Goal: Transaction & Acquisition: Obtain resource

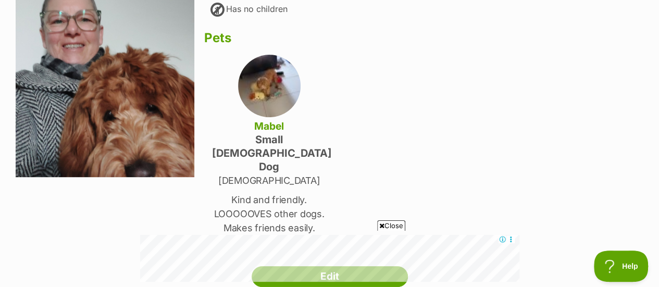
scroll to position [312, 0]
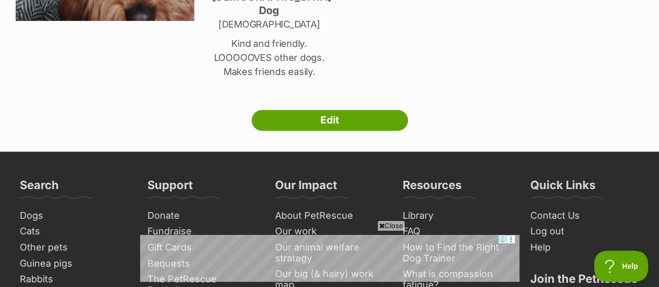
click at [324, 110] on link "Edit" at bounding box center [330, 120] width 156 height 21
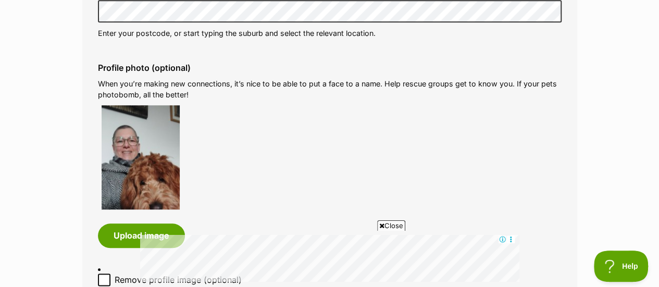
scroll to position [625, 0]
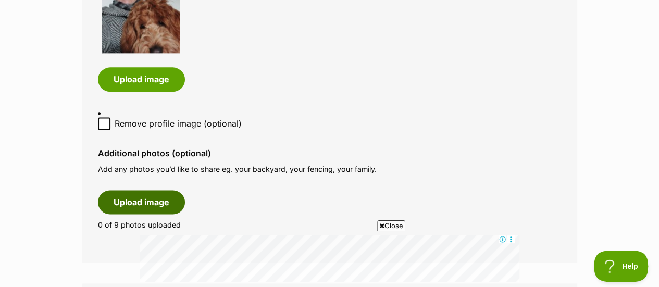
click at [151, 197] on button "Upload image" at bounding box center [141, 202] width 87 height 24
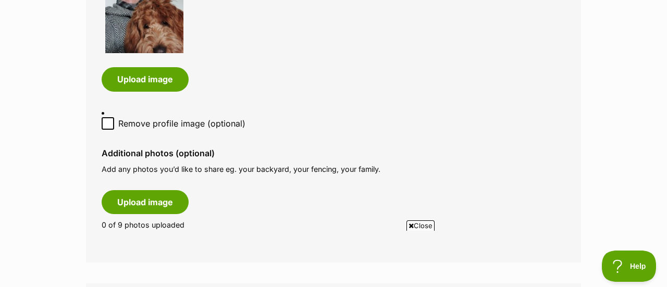
click at [415, 226] on span "Close" at bounding box center [420, 225] width 28 height 10
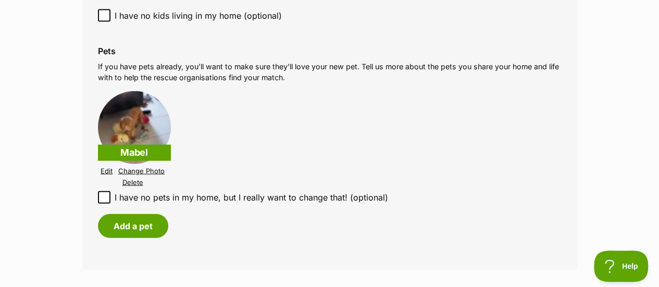
scroll to position [1156, 0]
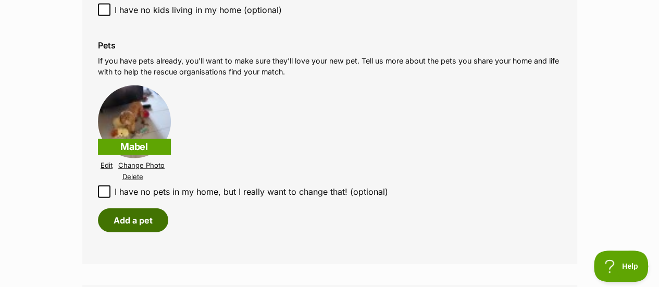
click at [118, 221] on button "Add a pet" at bounding box center [133, 220] width 70 height 24
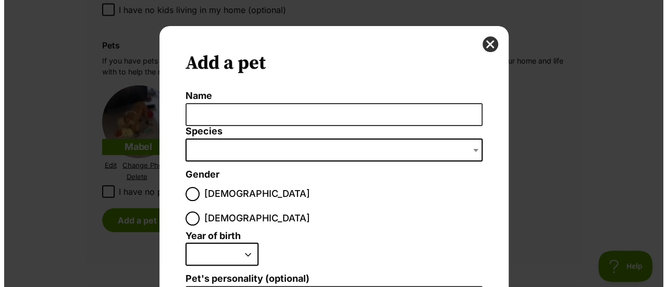
scroll to position [0, 0]
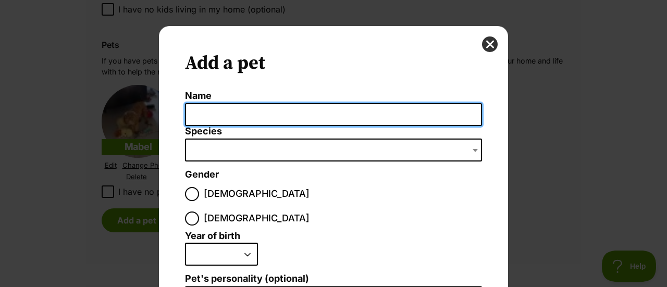
click at [241, 117] on input "Name" at bounding box center [333, 114] width 297 height 23
type input "KitKat"
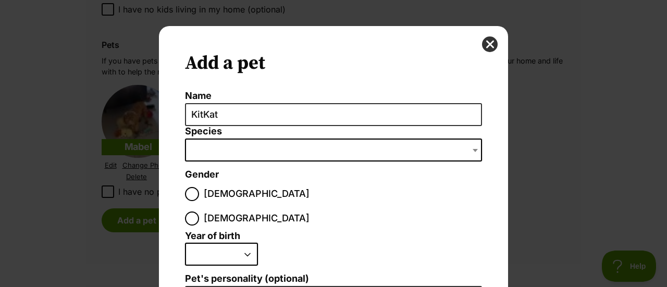
click at [241, 156] on span "Dialog Window - Close (Press escape to close)" at bounding box center [333, 150] width 297 height 23
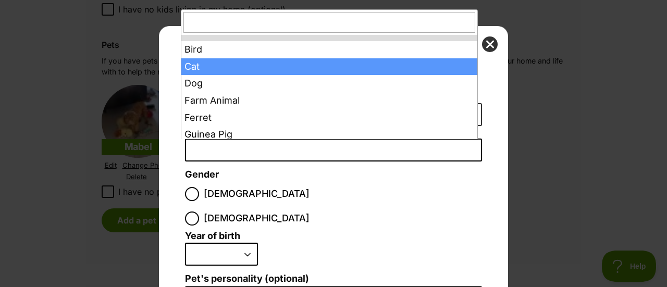
select select "2"
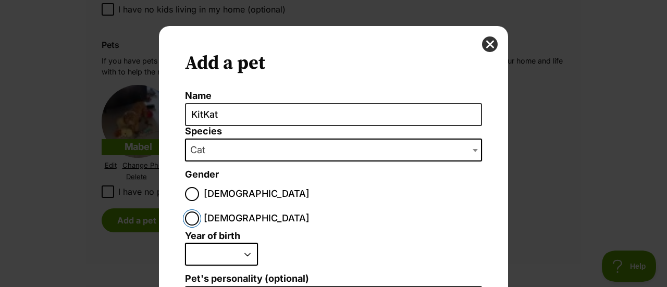
click at [199, 211] on input "Female" at bounding box center [192, 218] width 14 height 14
radio input "true"
click at [247, 243] on select "2025 2024 2023 2022 2021 2020 2019 2018 2017 2016 2015 2014 2013 2012 2011 2010…" at bounding box center [221, 254] width 73 height 23
select select "2013"
click at [185, 243] on select "2025 2024 2023 2022 2021 2020 2019 2018 2017 2016 2015 2014 2013 2012 2011 2010…" at bounding box center [221, 254] width 73 height 23
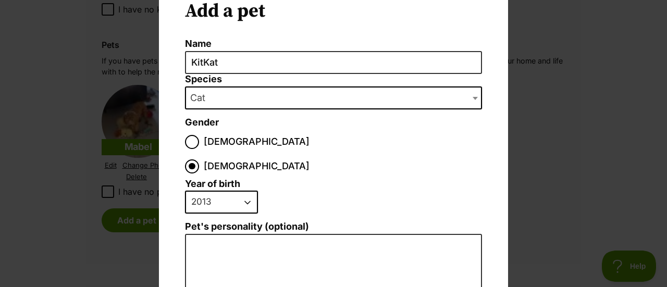
scroll to position [104, 0]
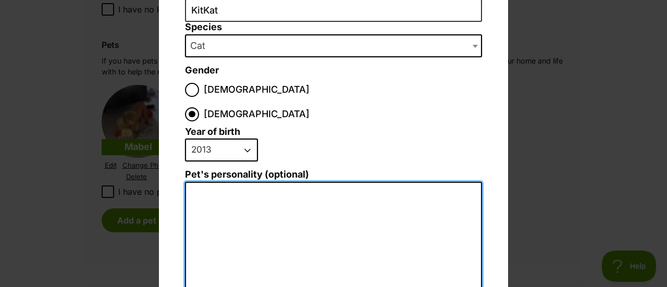
type textarea "V"
type textarea "t"
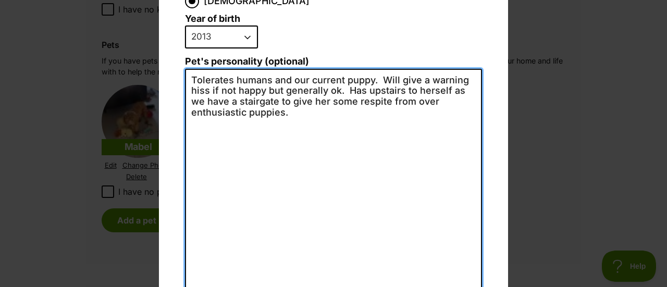
scroll to position [269, 0]
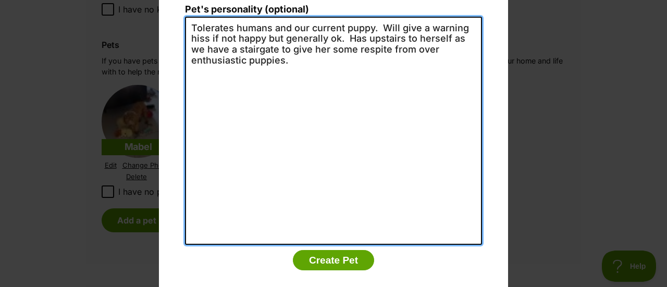
type textarea "Tolerates humans and our current puppy. Will give a warning hiss if not happy b…"
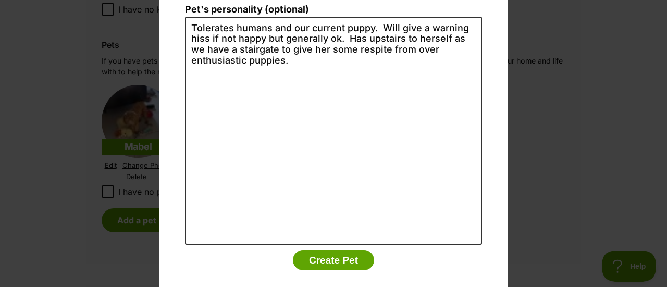
click at [331, 250] on button "Create Pet" at bounding box center [333, 260] width 81 height 21
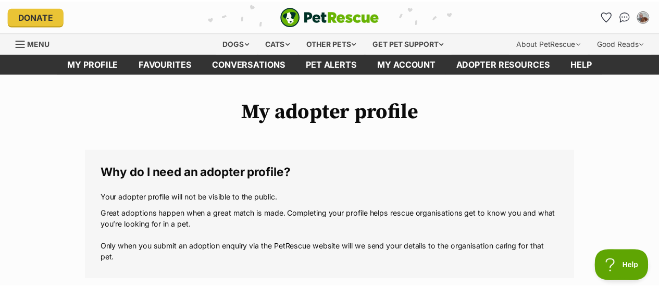
scroll to position [1156, 0]
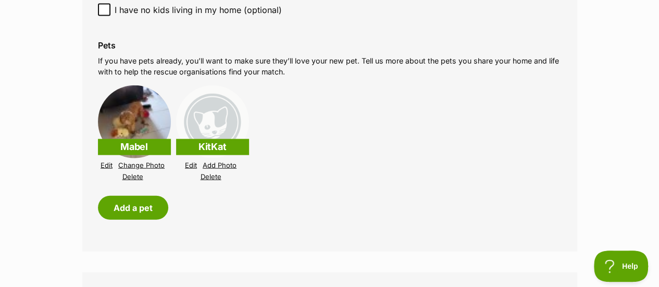
click at [228, 162] on link "Add Photo" at bounding box center [220, 165] width 34 height 8
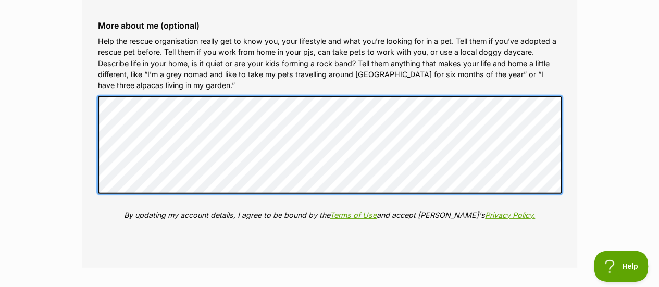
scroll to position [1614, 0]
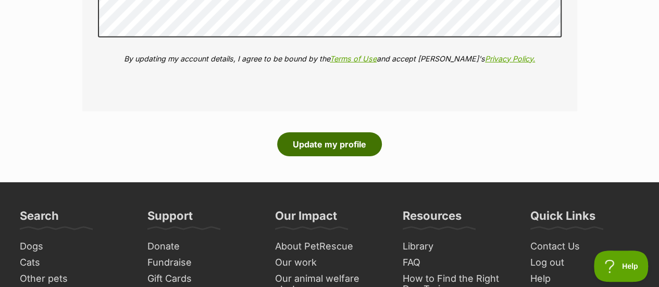
click at [337, 138] on button "Update my profile" at bounding box center [329, 144] width 105 height 24
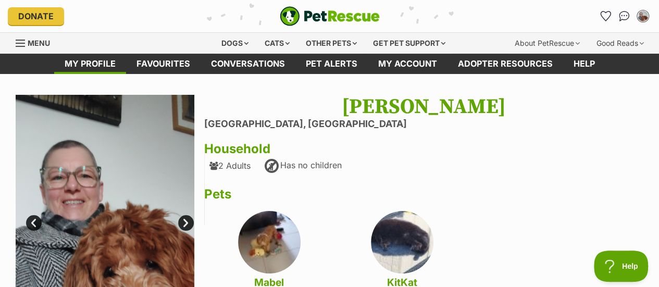
click at [166, 61] on link "Favourites" at bounding box center [163, 64] width 74 height 20
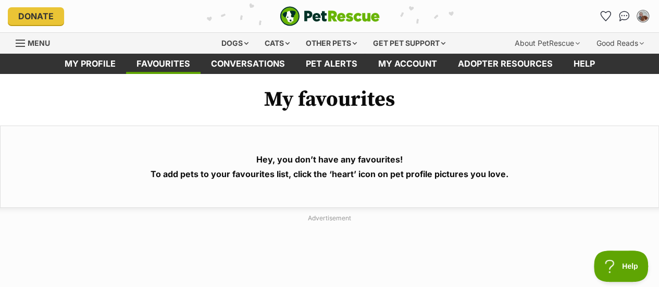
click at [241, 41] on div "Dogs" at bounding box center [235, 43] width 42 height 21
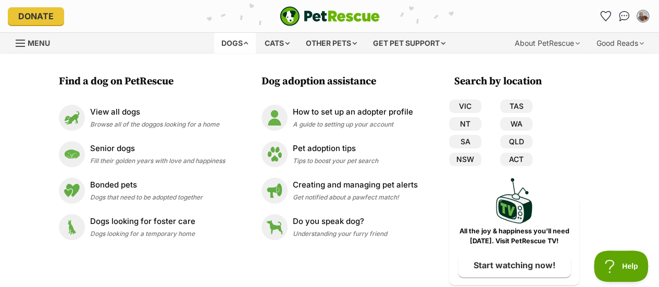
click at [314, 144] on p "Pet adoption tips" at bounding box center [335, 149] width 85 height 12
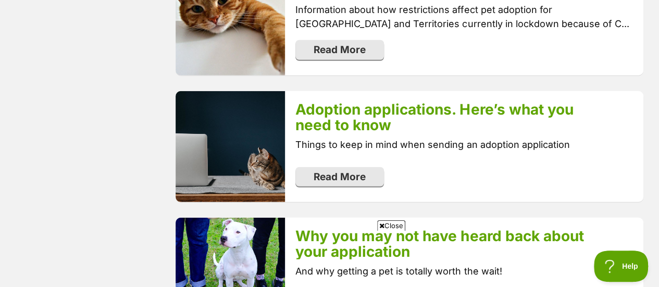
scroll to position [1458, 0]
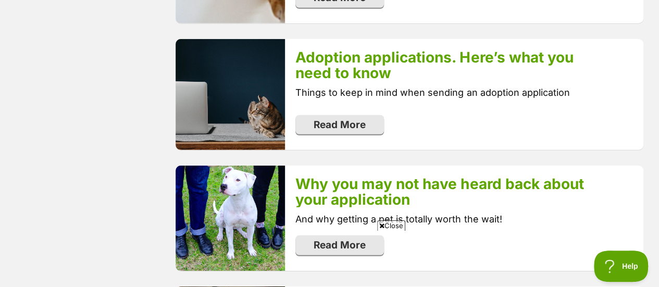
click at [354, 74] on link "Adoption applications. Here’s what you need to know" at bounding box center [434, 64] width 278 height 33
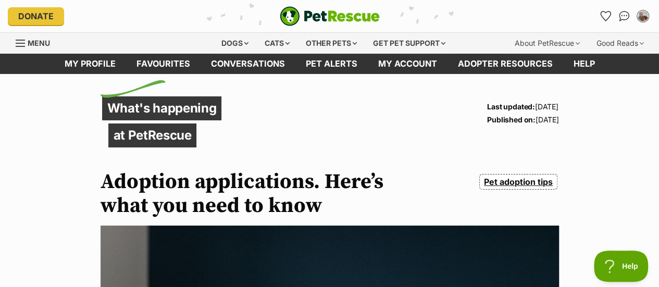
click at [240, 45] on div "Dogs" at bounding box center [235, 43] width 42 height 21
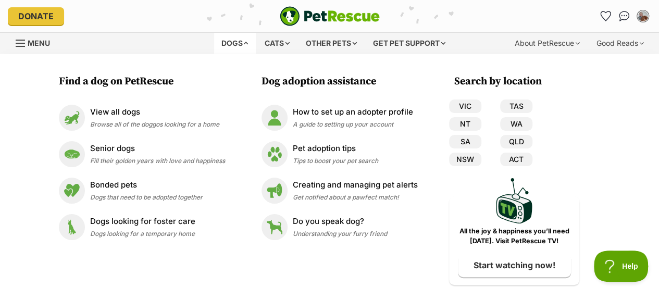
click at [160, 104] on li "View all dogs Browse all of the doggos looking for a home" at bounding box center [142, 117] width 177 height 36
click at [462, 106] on link "VIC" at bounding box center [465, 106] width 32 height 14
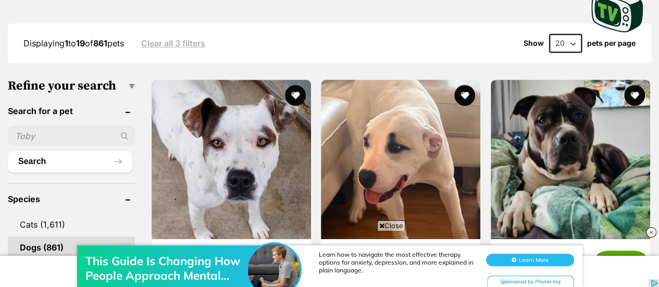
scroll to position [312, 0]
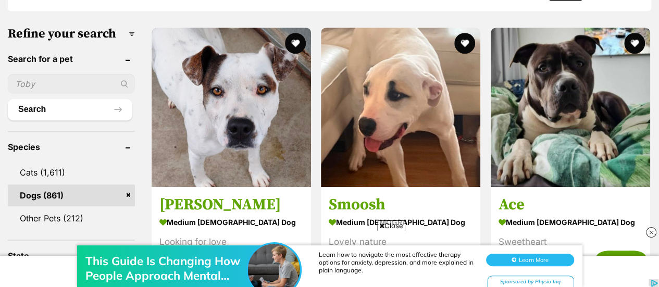
click at [73, 82] on input "text" at bounding box center [71, 84] width 127 height 20
click at [124, 80] on input "olive" at bounding box center [71, 84] width 127 height 20
type input "olive"
click at [120, 86] on div "olive" at bounding box center [71, 84] width 127 height 20
click at [112, 112] on button "Search" at bounding box center [70, 109] width 124 height 21
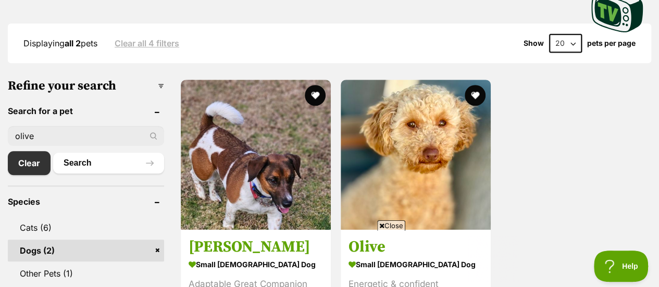
click at [472, 88] on button "favourite" at bounding box center [474, 95] width 21 height 21
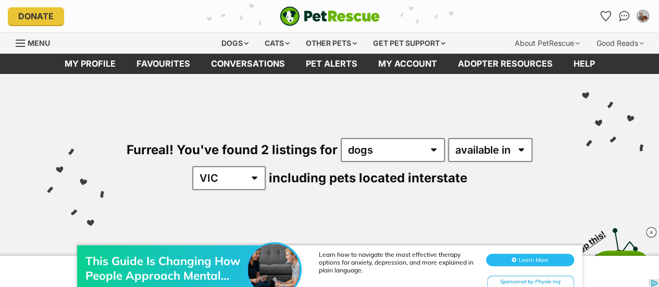
click at [136, 60] on link "Favourites" at bounding box center [163, 64] width 74 height 20
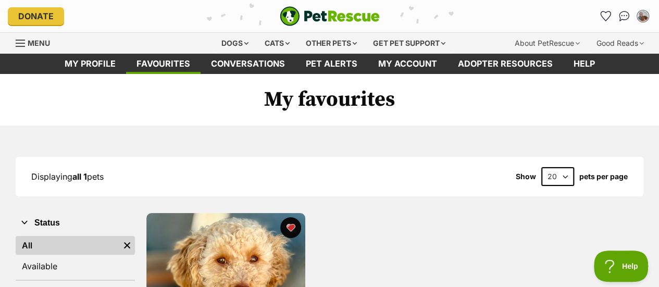
click at [240, 67] on link "Conversations" at bounding box center [247, 64] width 95 height 20
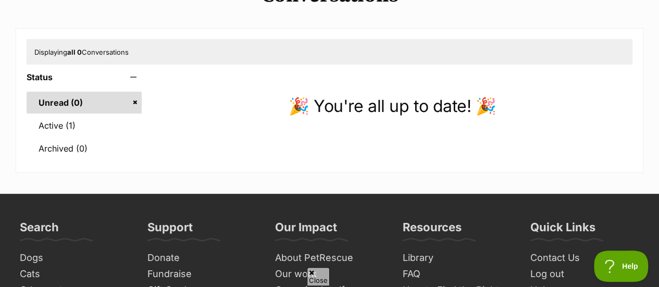
click at [70, 132] on link "Active (1)" at bounding box center [84, 126] width 115 height 22
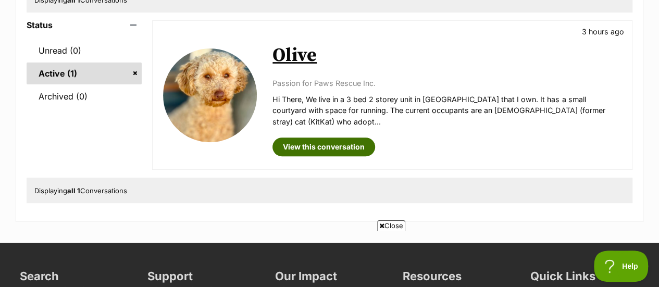
click at [309, 137] on link "View this conversation" at bounding box center [323, 146] width 103 height 19
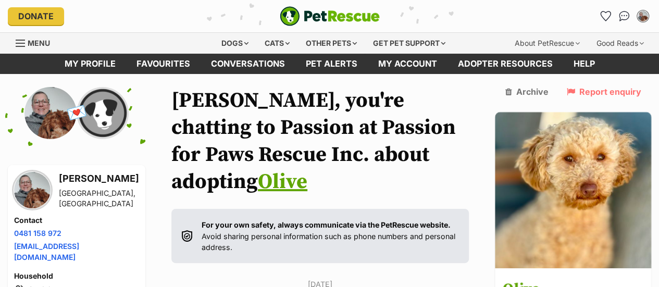
click at [334, 67] on link "Pet alerts" at bounding box center [331, 64] width 72 height 20
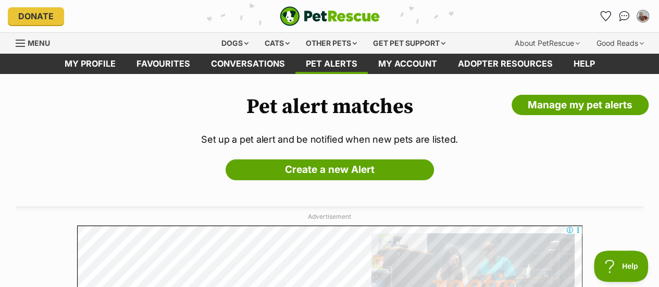
click at [399, 65] on link "My account" at bounding box center [408, 64] width 80 height 20
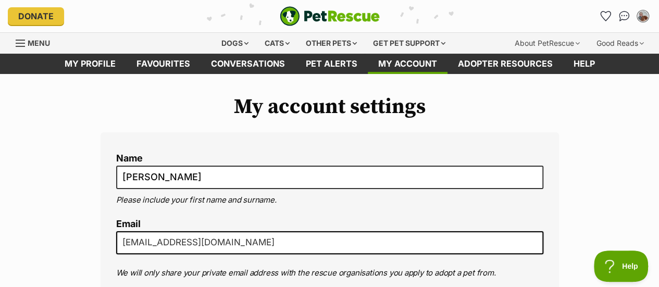
click at [357, 45] on div "Other pets" at bounding box center [331, 43] width 66 height 21
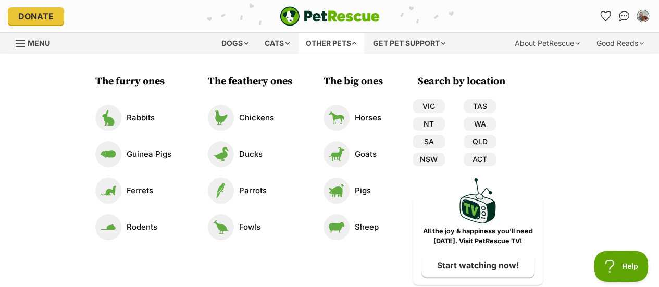
click at [422, 41] on div "Get pet support" at bounding box center [409, 43] width 87 height 21
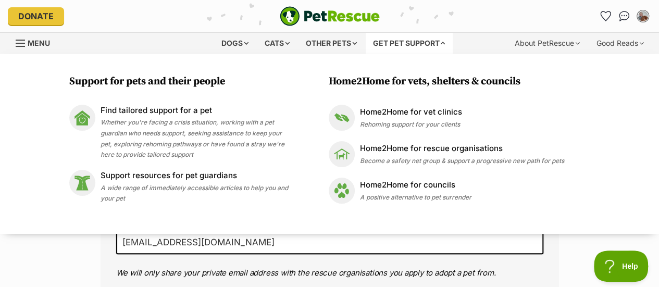
click at [399, 111] on p "Home2Home for vet clinics" at bounding box center [411, 112] width 102 height 12
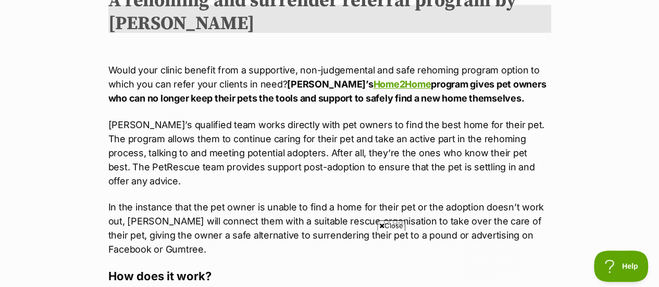
scroll to position [312, 0]
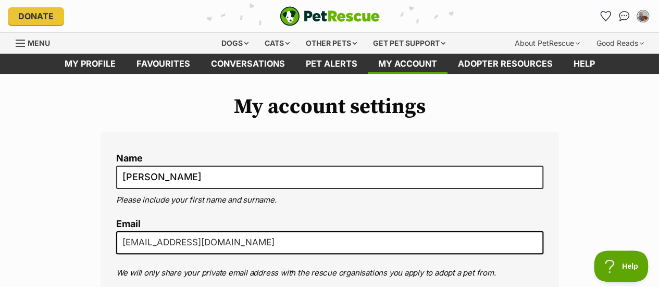
click at [40, 45] on span "Menu" at bounding box center [39, 43] width 22 height 9
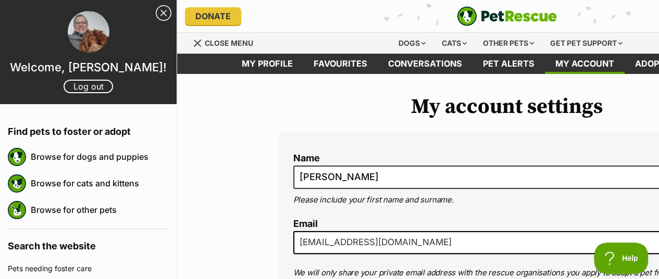
click at [124, 153] on link "Browse for dogs and puppies" at bounding box center [100, 157] width 138 height 22
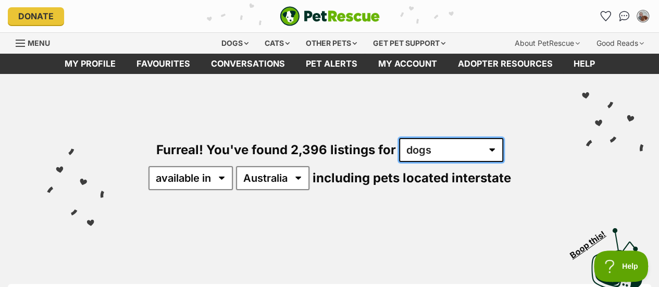
click at [416, 153] on select "any type of pet cats dogs other pets" at bounding box center [451, 150] width 104 height 24
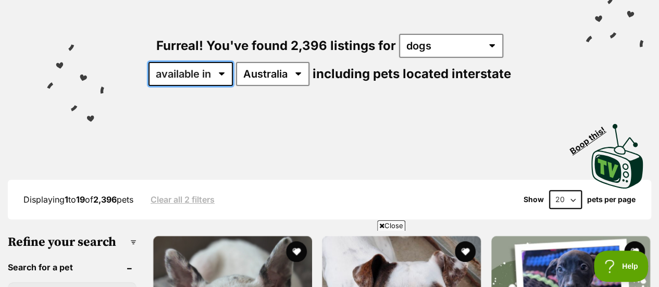
click at [222, 76] on select "available in located in" at bounding box center [190, 74] width 84 height 24
select select "disabled"
click at [148, 62] on select "available in located in" at bounding box center [190, 74] width 84 height 24
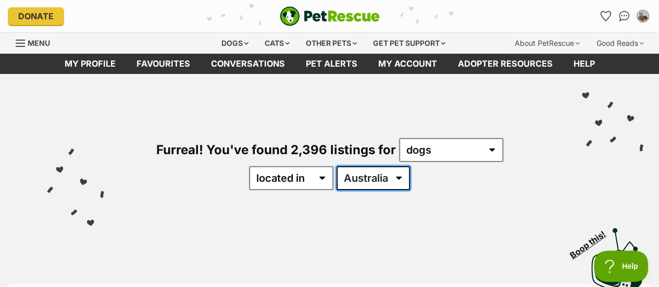
click at [372, 173] on select "Australia ACT NSW NT QLD SA TAS VIC WA" at bounding box center [372, 178] width 73 height 24
select select "VIC"
click at [336, 166] on select "Australia ACT NSW NT QLD SA TAS VIC WA" at bounding box center [372, 178] width 73 height 24
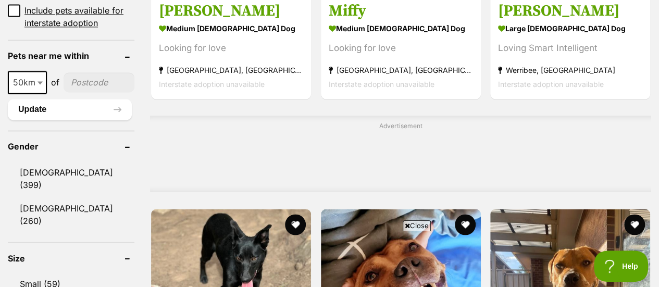
scroll to position [833, 0]
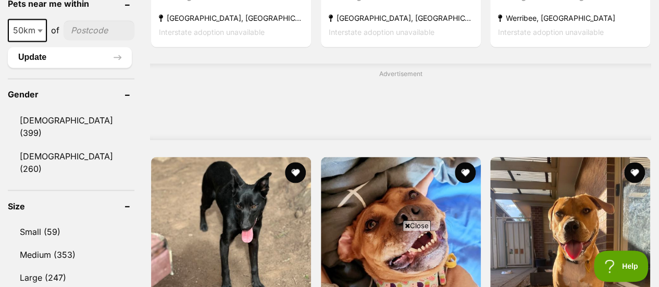
click at [31, 145] on link "Female (260)" at bounding box center [71, 162] width 127 height 34
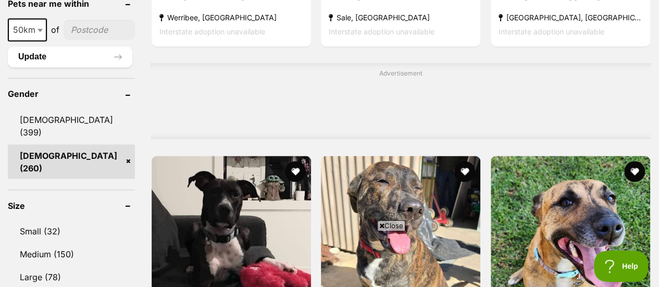
click at [43, 220] on link "Small (32)" at bounding box center [71, 231] width 127 height 22
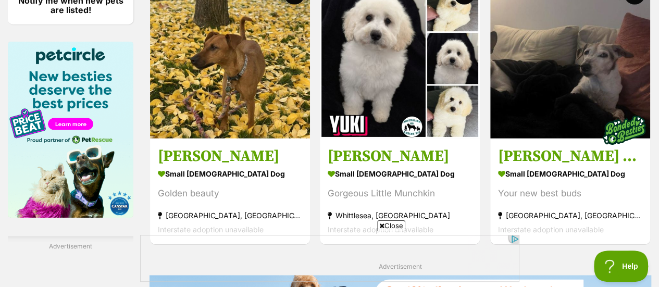
scroll to position [1614, 0]
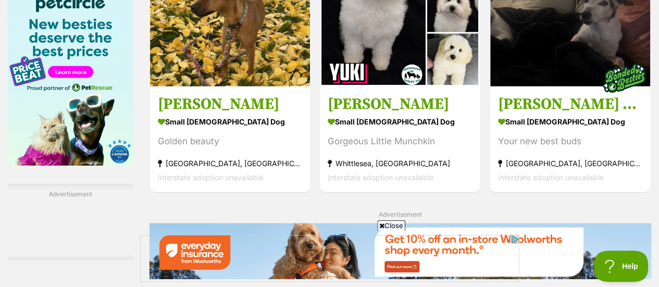
click at [381, 142] on div "Gorgeous Little Munchkin" at bounding box center [400, 141] width 144 height 14
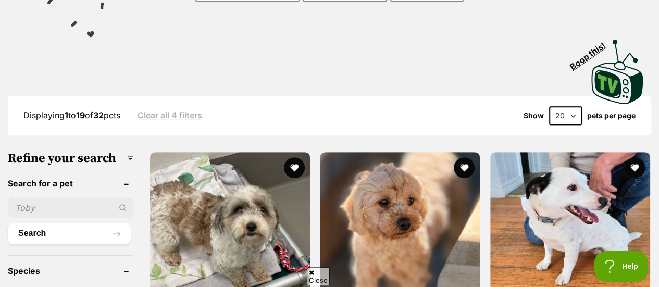
scroll to position [292, 0]
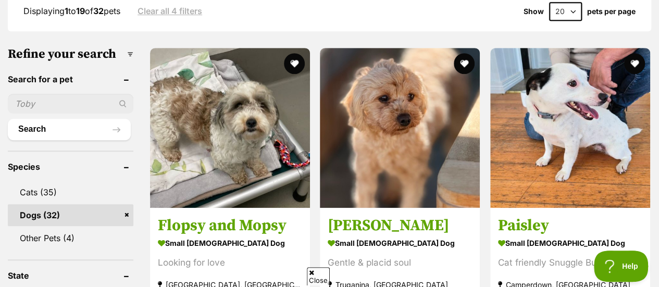
click at [44, 103] on input "text" at bounding box center [71, 104] width 126 height 20
type input "p"
type input "olive"
click at [30, 133] on button "Search" at bounding box center [69, 129] width 123 height 21
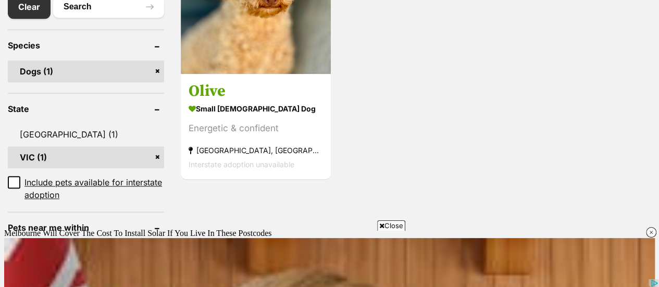
click at [216, 88] on h3 "Olive" at bounding box center [256, 91] width 134 height 20
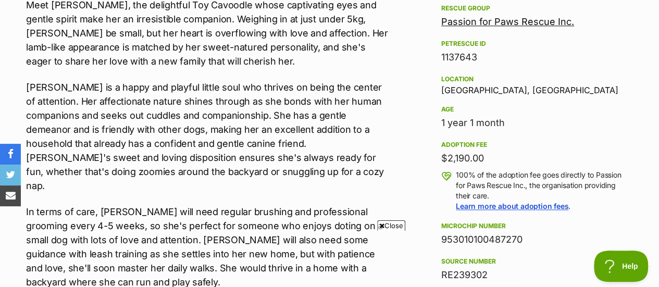
click at [488, 209] on link "Learn more about adoption fees" at bounding box center [512, 206] width 112 height 9
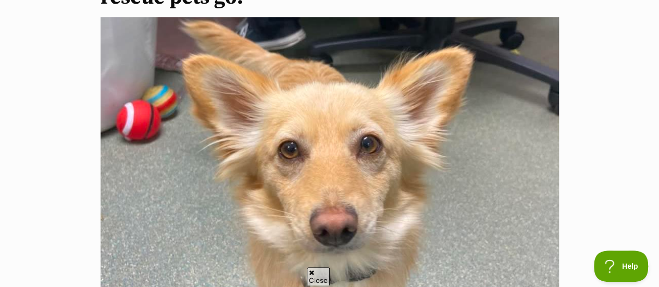
scroll to position [260, 0]
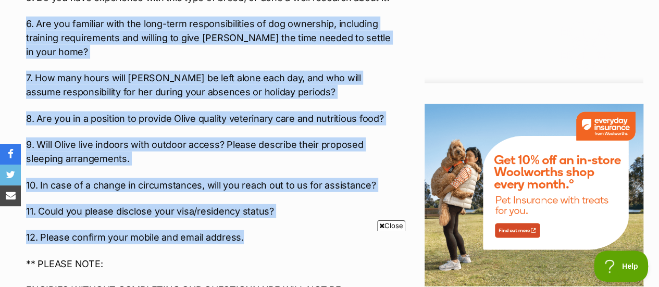
drag, startPoint x: 242, startPoint y: 196, endPoint x: 9, endPoint y: 31, distance: 286.1
click at [9, 30] on div "Advertisement Adoption information I've been adopted! This pet is no longer ava…" at bounding box center [329, 106] width 659 height 1507
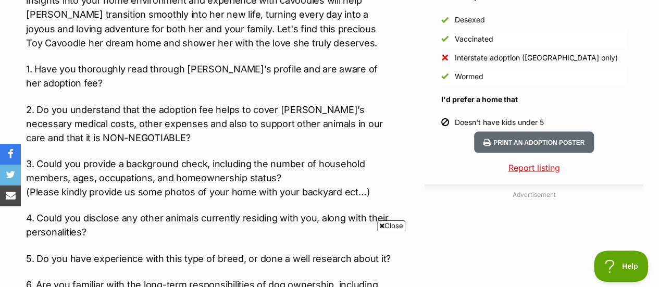
scroll to position [857, 0]
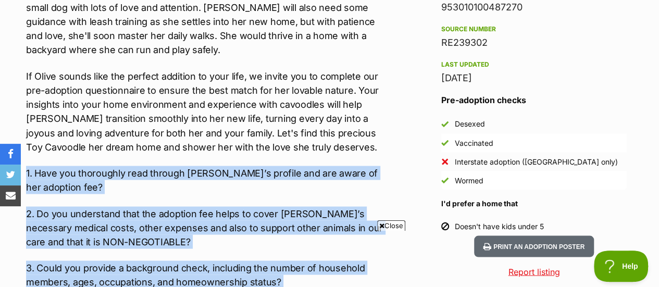
click at [27, 166] on p "1. Have you thoroughly read through Olive’s profile and are aware of her adopti…" at bounding box center [209, 180] width 366 height 28
copy div "1. Have you thoroughly read through Olive’s profile and are aware of her adopti…"
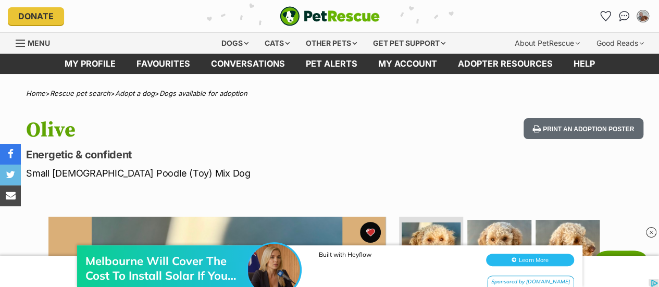
scroll to position [0, 0]
click at [264, 62] on link "Conversations" at bounding box center [247, 64] width 95 height 20
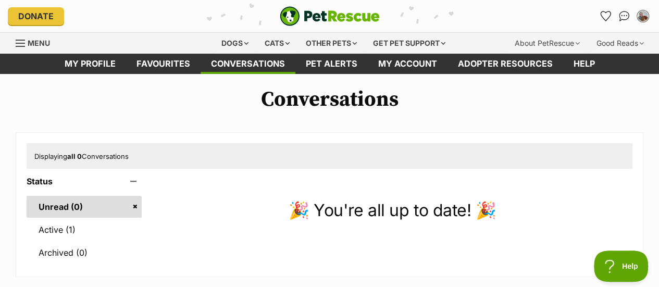
click at [62, 236] on link "Active (1)" at bounding box center [84, 230] width 115 height 22
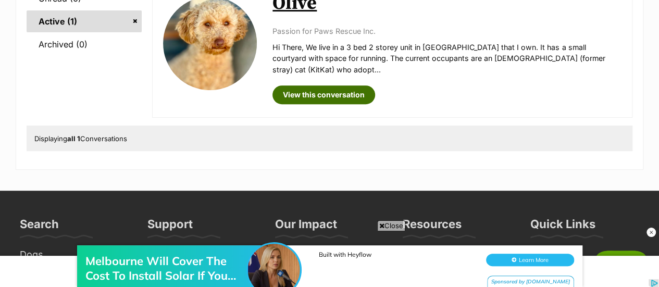
click at [332, 85] on link "View this conversation" at bounding box center [323, 94] width 103 height 19
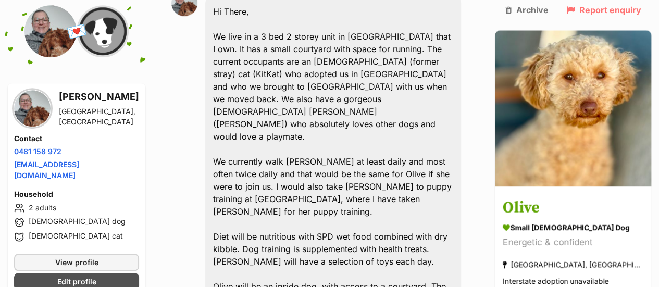
scroll to position [277, 0]
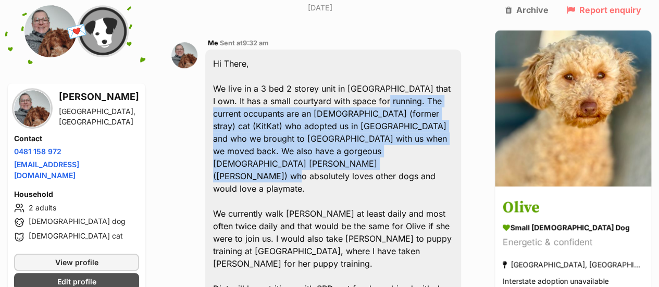
drag, startPoint x: 352, startPoint y: 74, endPoint x: 406, endPoint y: 129, distance: 76.6
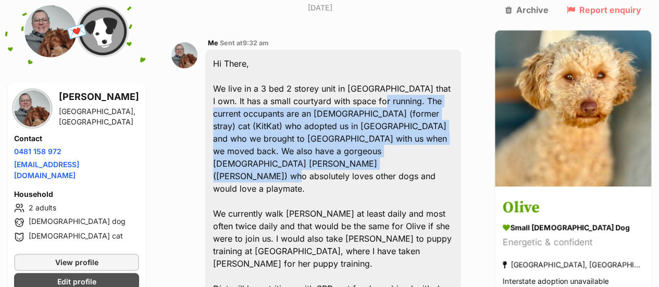
drag, startPoint x: 394, startPoint y: 124, endPoint x: 350, endPoint y: 79, distance: 63.0
copy div "The current occupants are an [DEMOGRAPHIC_DATA] (former stray) cat (KitKat) who…"
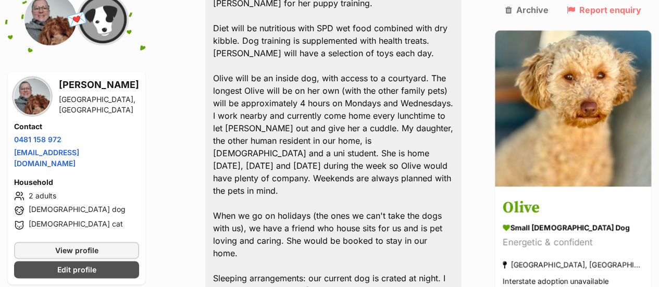
scroll to position [485, 0]
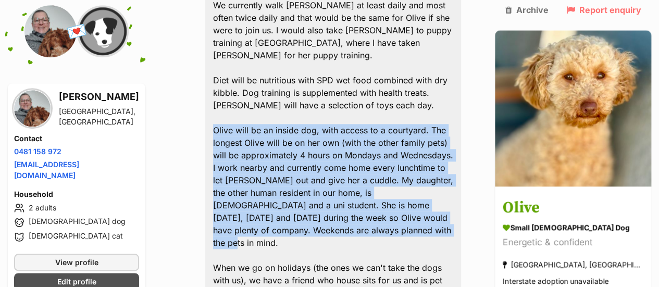
drag, startPoint x: 430, startPoint y: 143, endPoint x: 218, endPoint y: 57, distance: 229.2
click at [218, 57] on div "Hi There, We live in a 3 bed 2 storey unit in [GEOGRAPHIC_DATA] that I own. It …" at bounding box center [333, 111] width 256 height 541
copy div "Olive will be an inside dog, with access to a courtyard. The longest Olive will…"
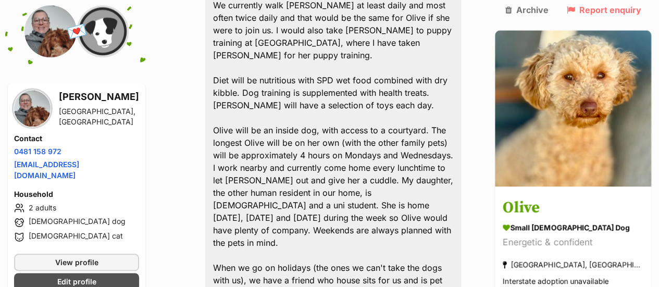
drag, startPoint x: 410, startPoint y: 240, endPoint x: 316, endPoint y: 215, distance: 97.7
click at [316, 215] on div "Hi There, We live in a 3 bed 2 storey unit in [GEOGRAPHIC_DATA] that I own. It …" at bounding box center [333, 111] width 256 height 541
copy div "our current dog is crated at night. I would love to see both [PERSON_NAME] and …"
